Goal: Task Accomplishment & Management: Complete application form

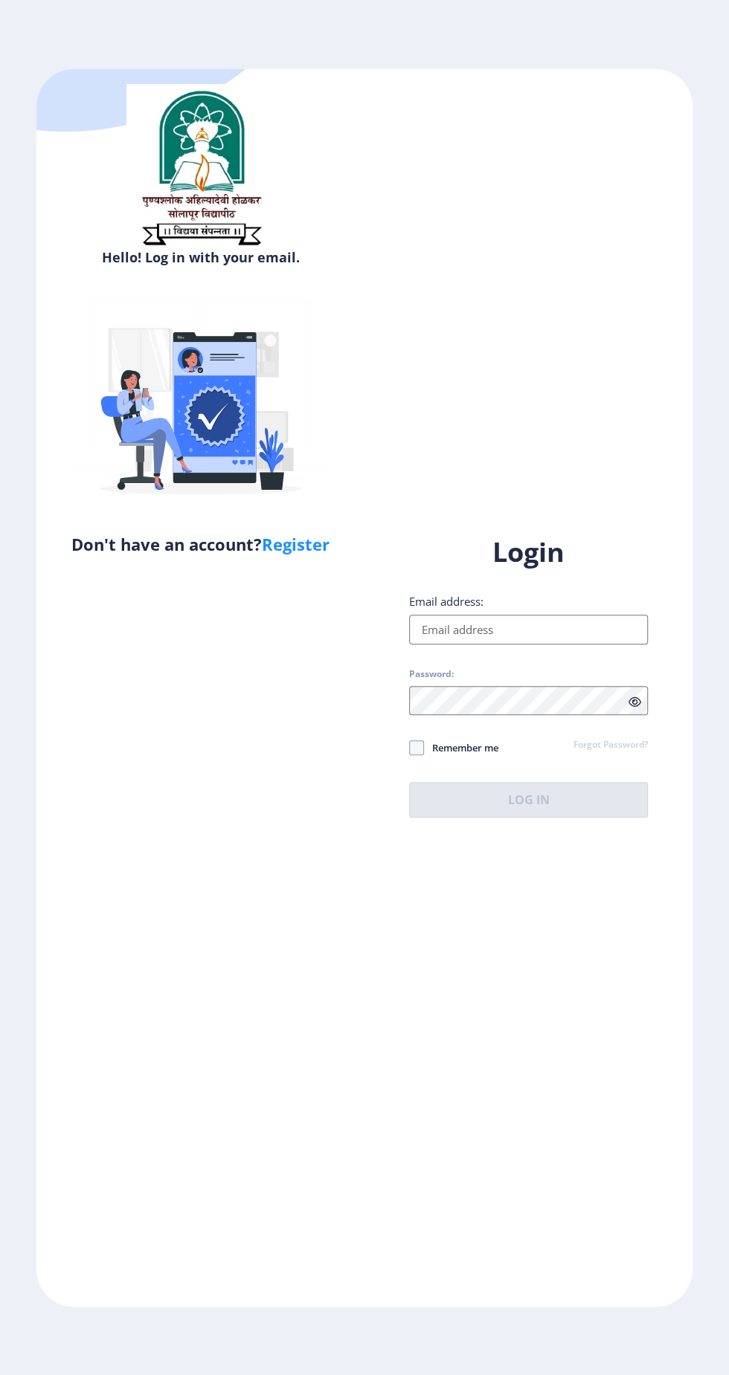
click at [305, 543] on link "Register" at bounding box center [296, 544] width 68 height 22
select select
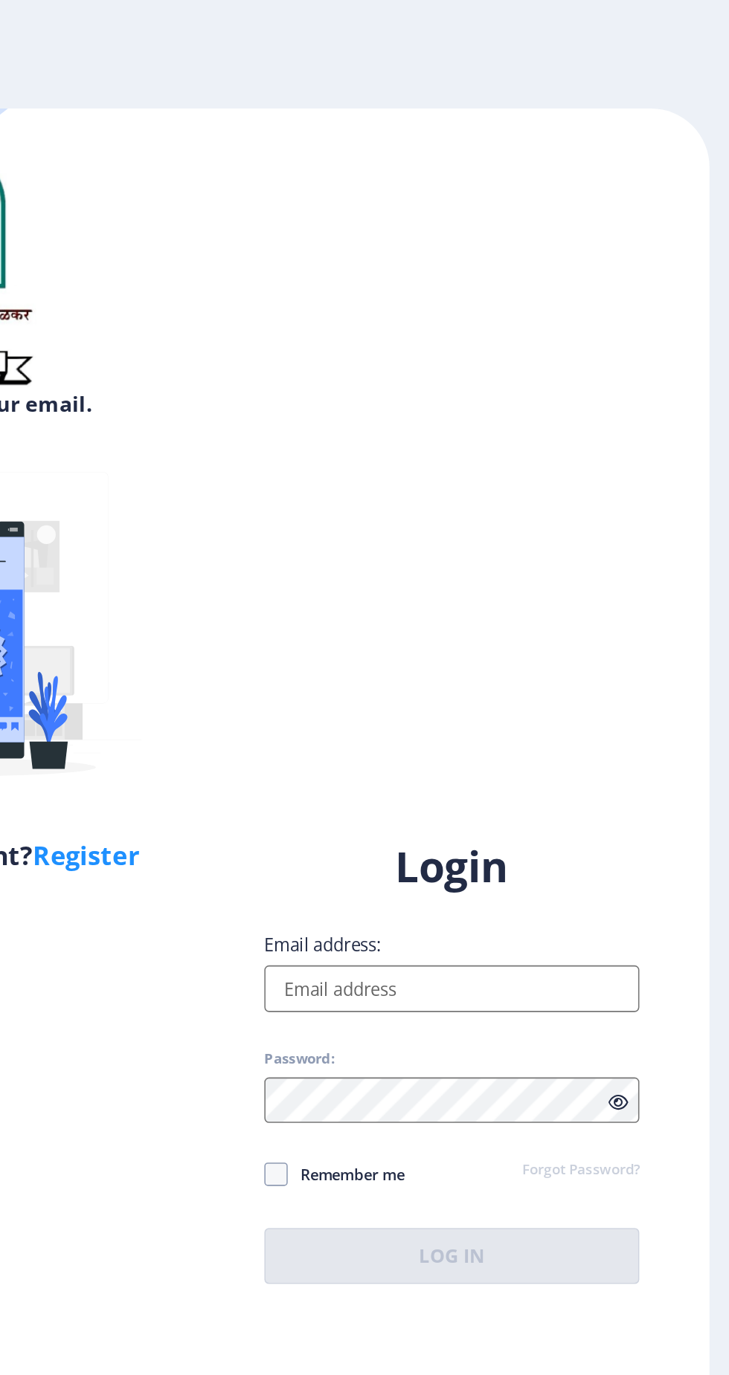
click at [540, 645] on input "Email address:" at bounding box center [528, 630] width 239 height 30
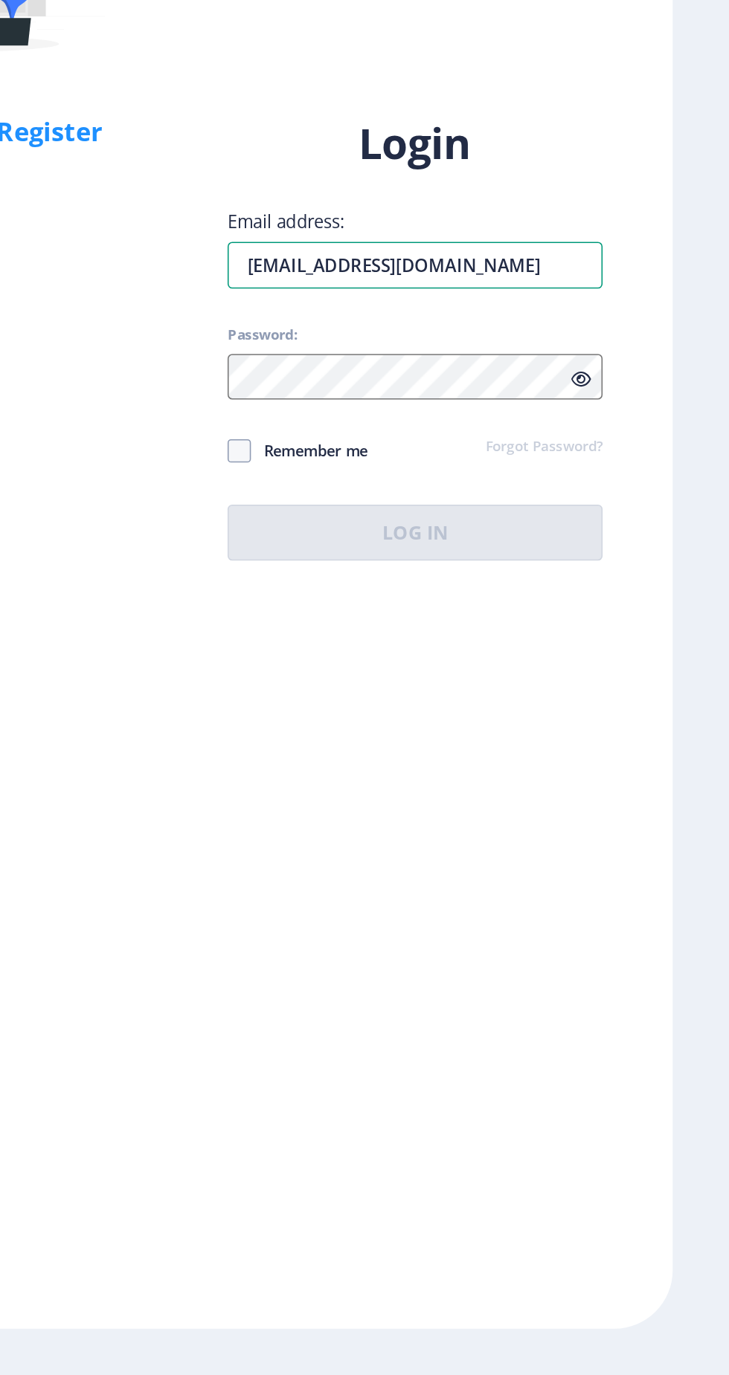
type input "[EMAIL_ADDRESS][DOMAIN_NAME]"
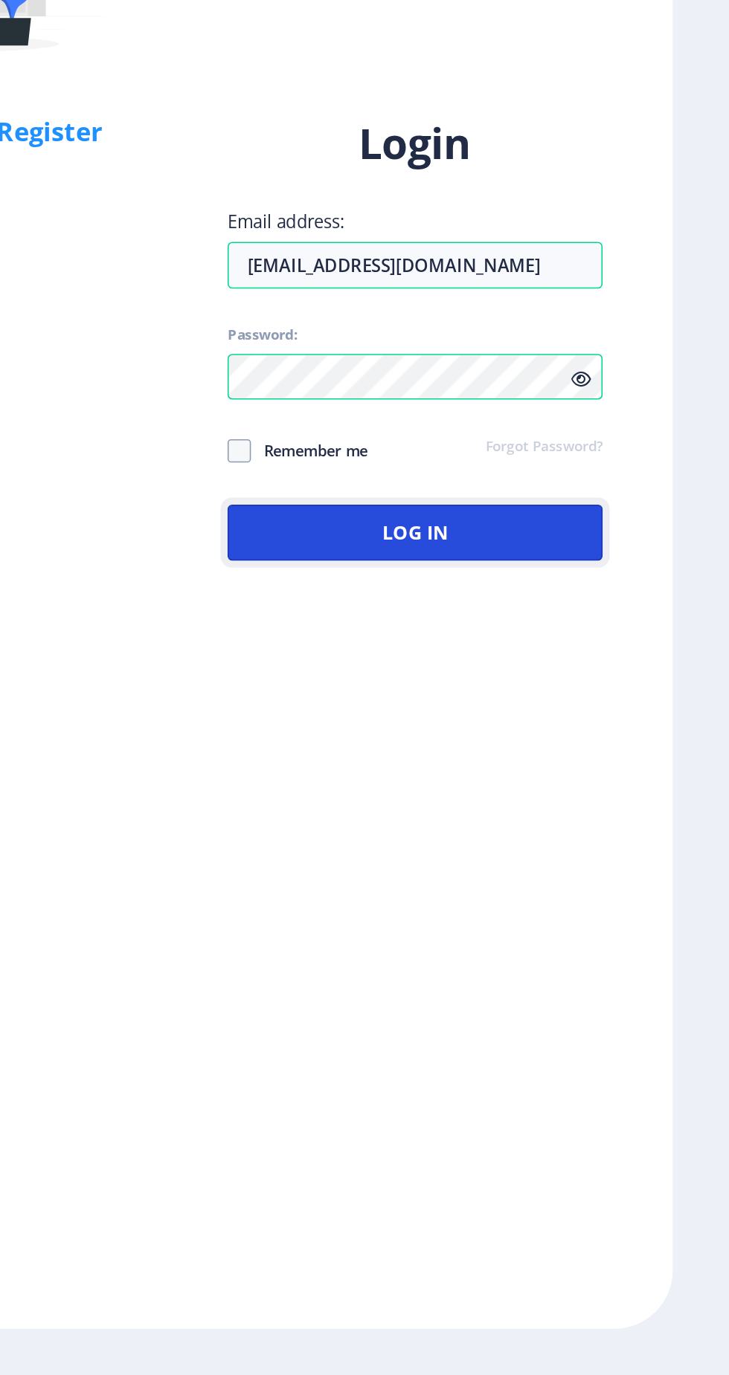
click at [469, 818] on button "Log In" at bounding box center [528, 800] width 239 height 36
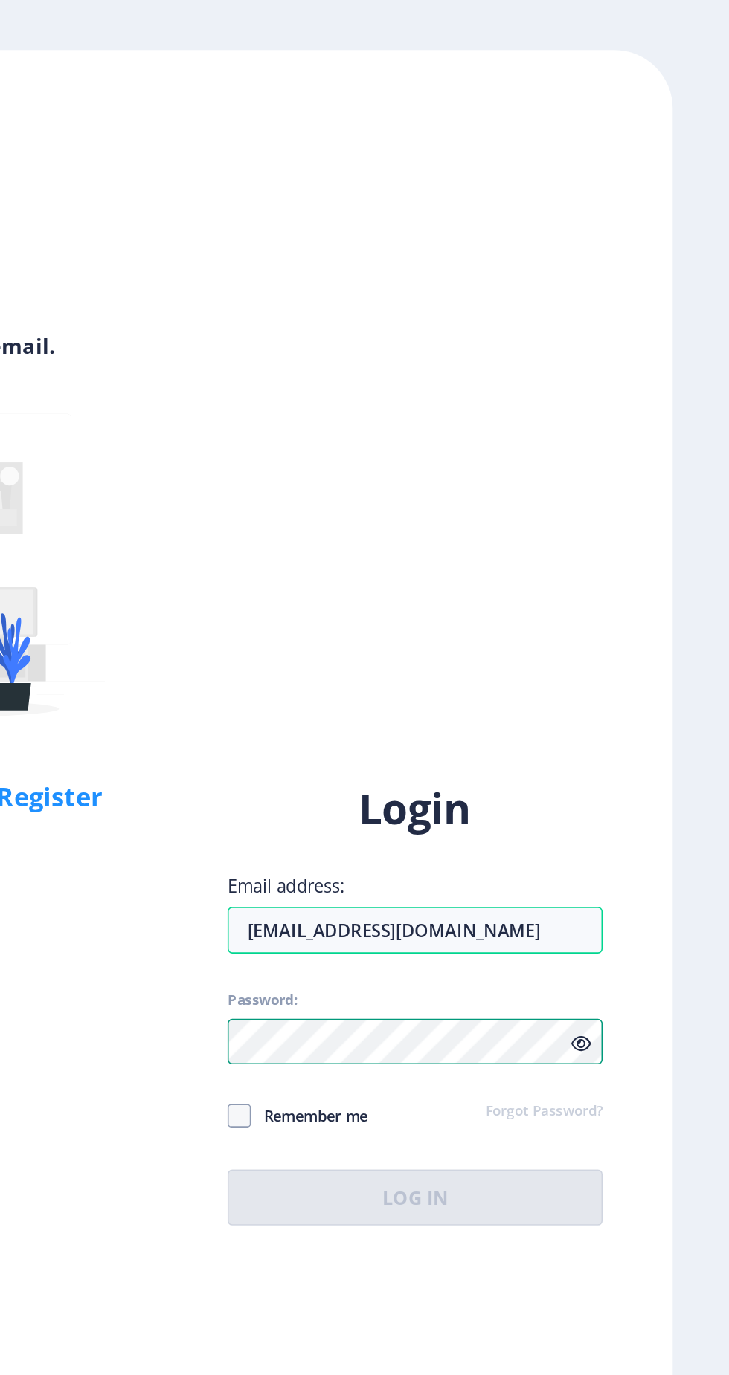
scroll to position [68, 0]
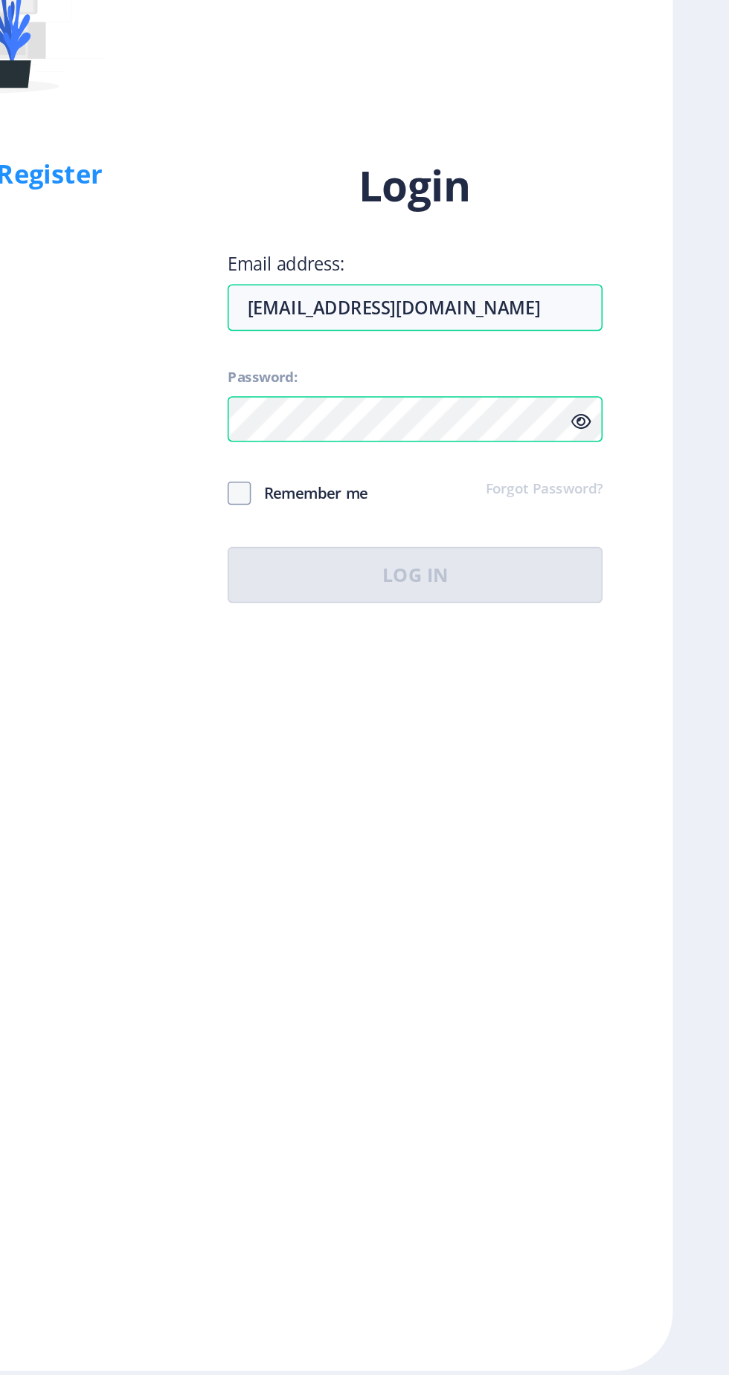
click at [633, 689] on div "Login Email address: [EMAIL_ADDRESS][DOMAIN_NAME] Password: Remember me Forgot …" at bounding box center [528, 676] width 239 height 283
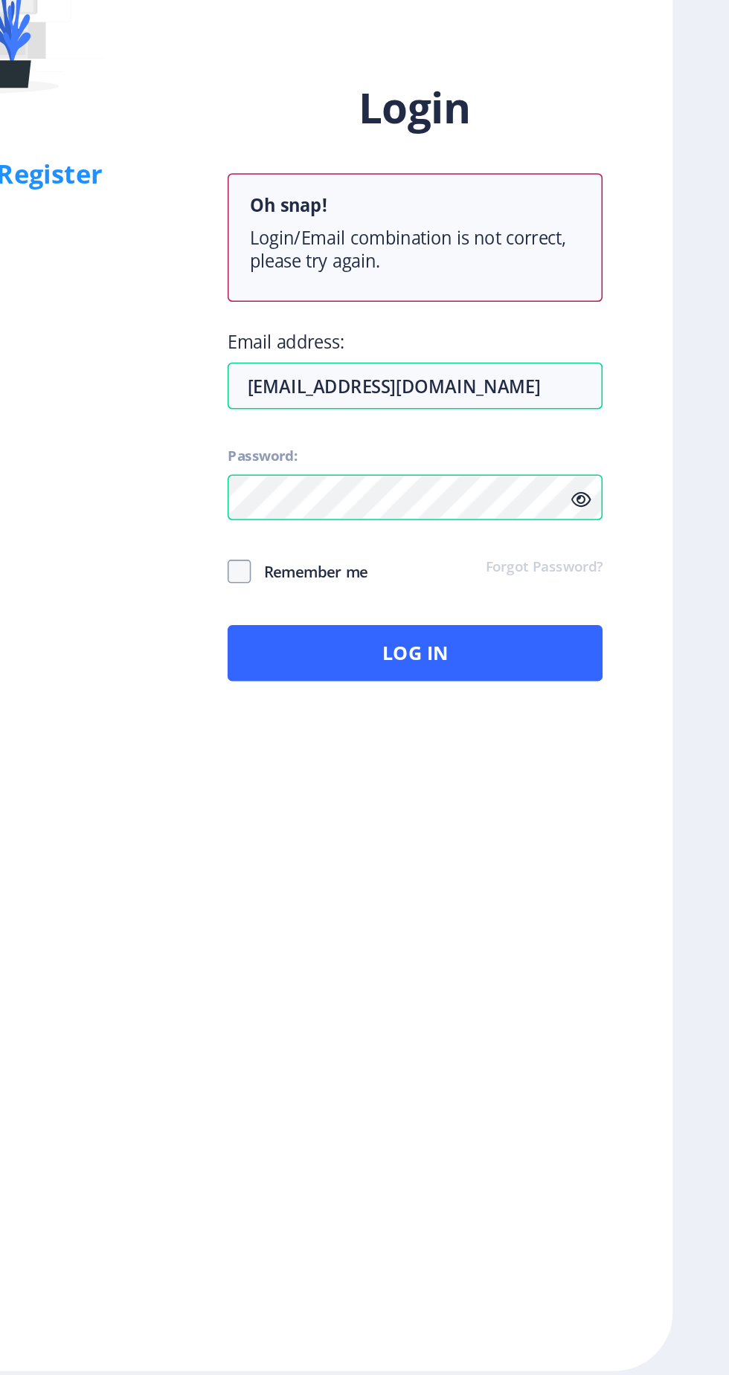
click at [635, 746] on icon at bounding box center [633, 751] width 13 height 11
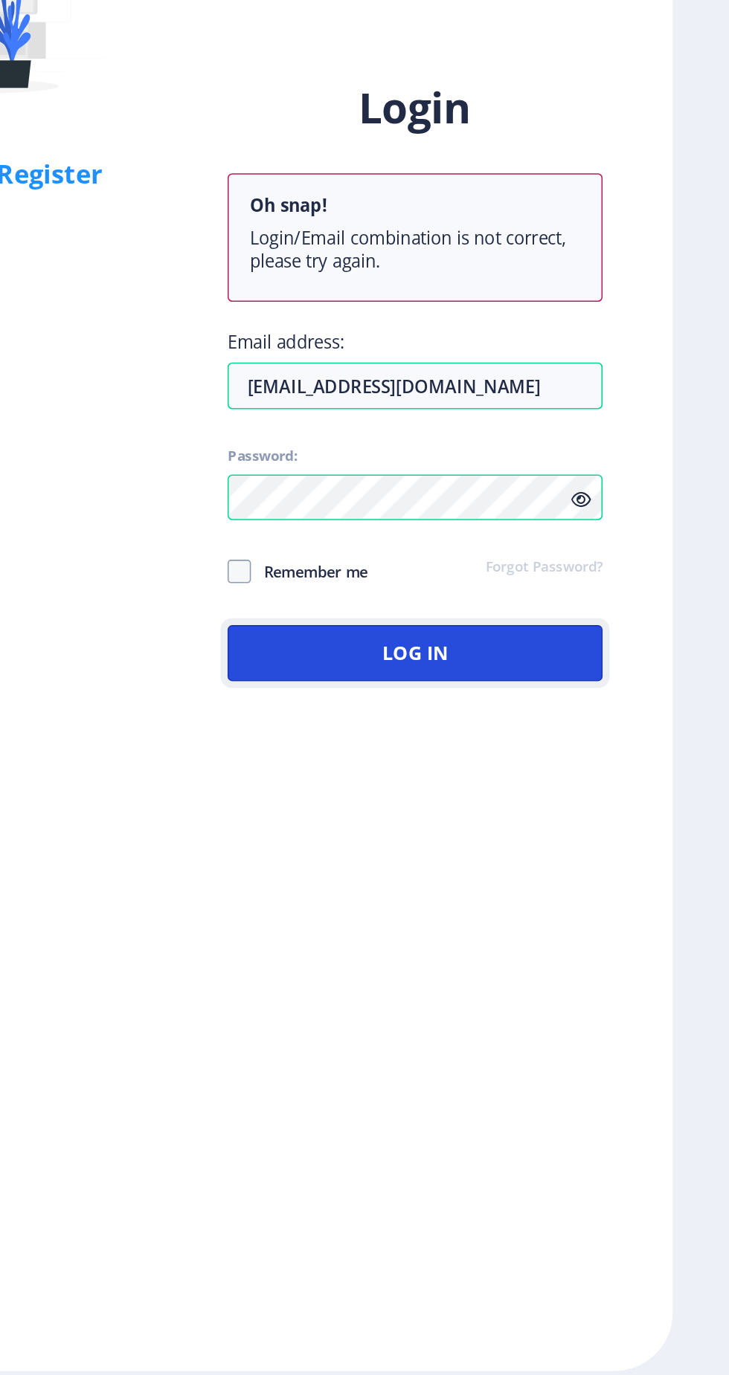
click at [451, 832] on button "Log In" at bounding box center [528, 850] width 239 height 36
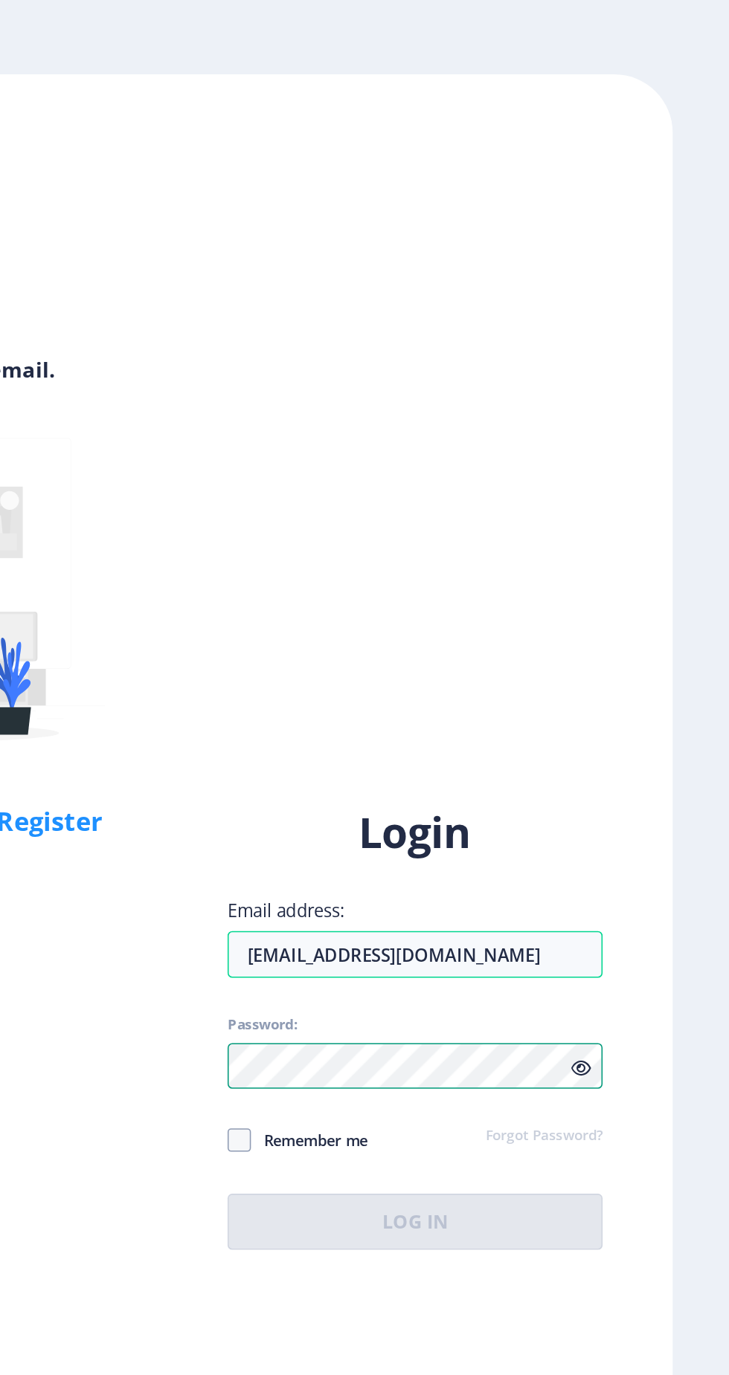
scroll to position [0, 0]
